Goal: Communication & Community: Answer question/provide support

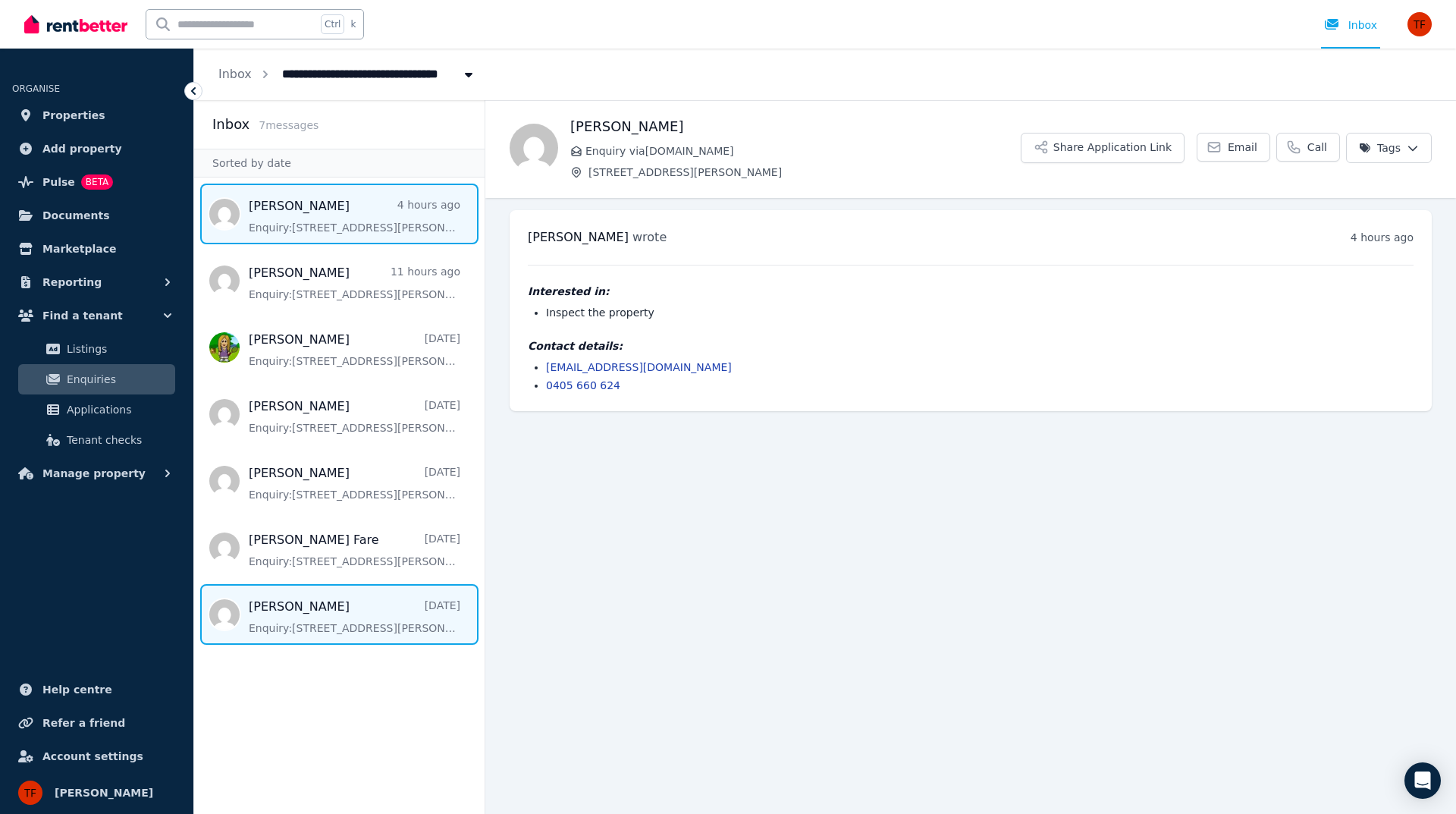
click at [284, 635] on span "Message list" at bounding box center [339, 614] width 290 height 61
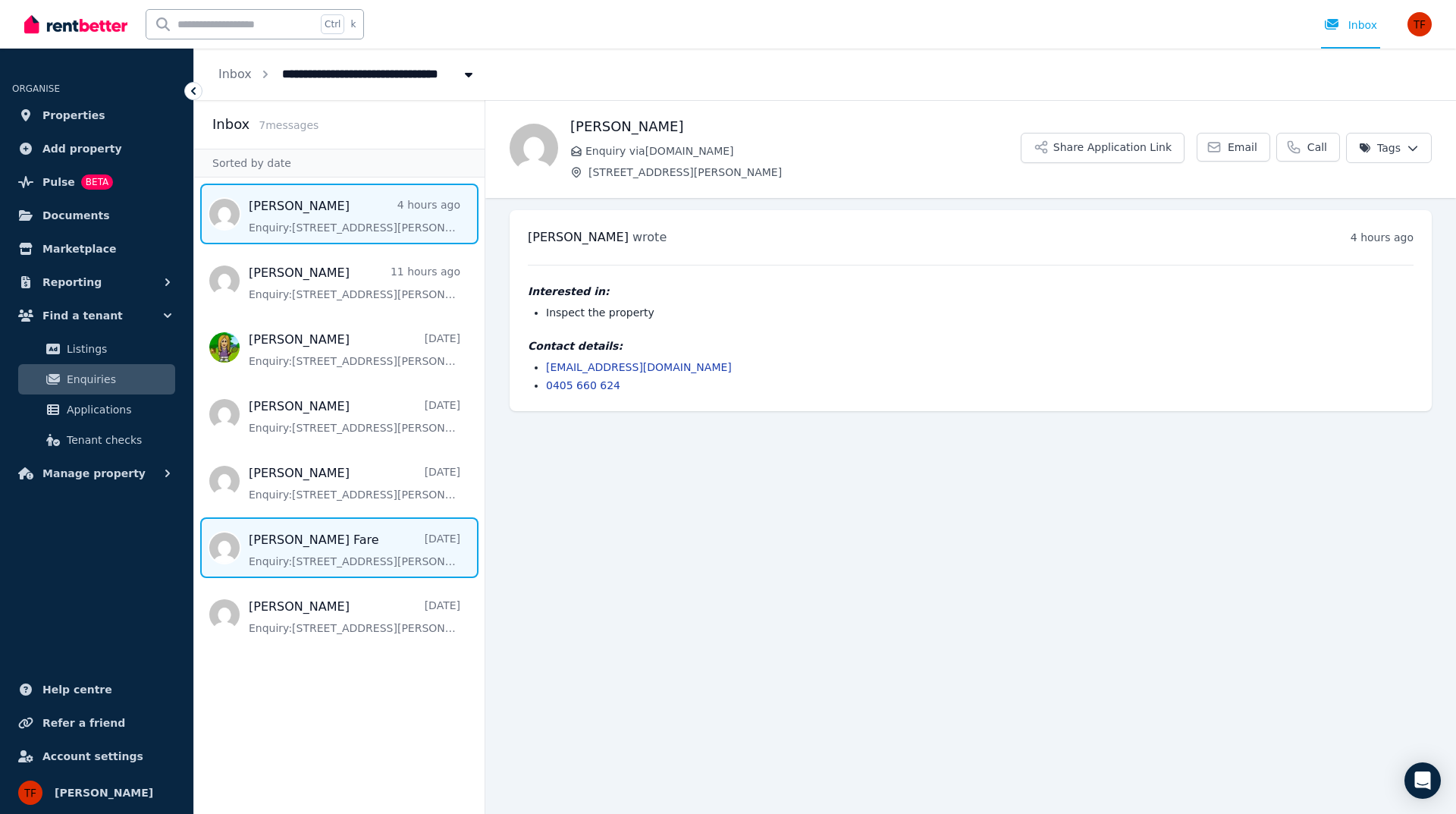
click at [357, 564] on span "Message list" at bounding box center [339, 547] width 290 height 61
